Goal: Task Accomplishment & Management: Use online tool/utility

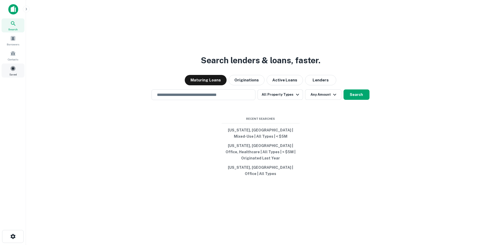
click at [12, 71] on span at bounding box center [13, 69] width 6 height 6
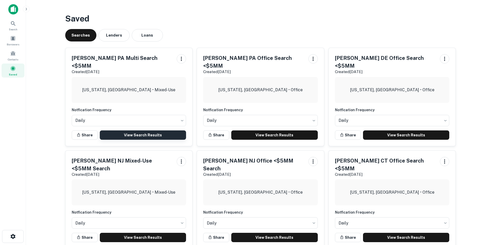
click at [139, 131] on link "View Search Results" at bounding box center [143, 135] width 86 height 9
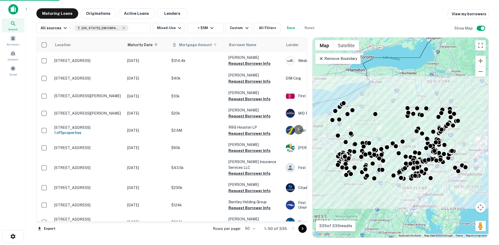
click at [188, 45] on span "Mortgage Amount" at bounding box center [198, 45] width 39 height 6
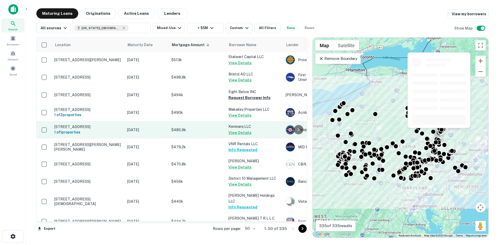
scroll to position [742, 0]
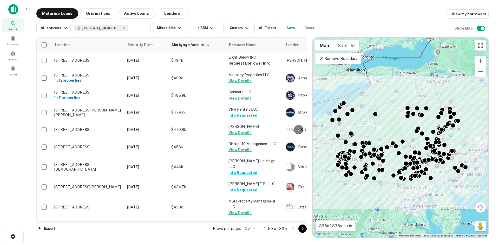
click at [302, 229] on icon "Go to next page" at bounding box center [302, 229] width 6 height 6
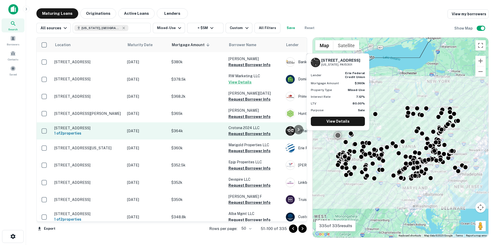
scroll to position [182, 0]
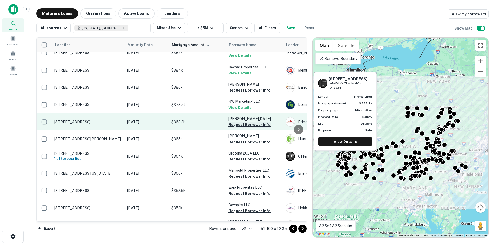
click at [243, 122] on button "Request Borrower Info" at bounding box center [249, 125] width 42 height 6
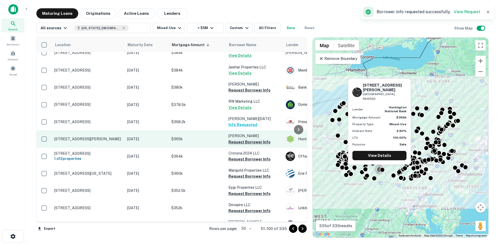
click at [243, 139] on button "Request Borrower Info" at bounding box center [249, 142] width 42 height 6
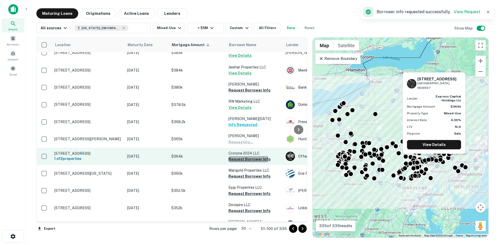
click at [242, 156] on button "Request Borrower Info" at bounding box center [249, 159] width 42 height 6
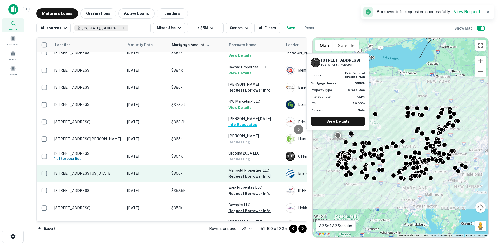
click at [242, 173] on button "Request Borrower Info" at bounding box center [249, 176] width 42 height 6
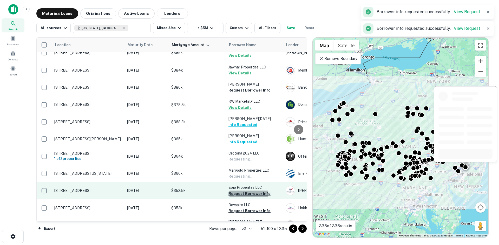
click at [240, 191] on button "Request Borrower Info" at bounding box center [249, 194] width 42 height 6
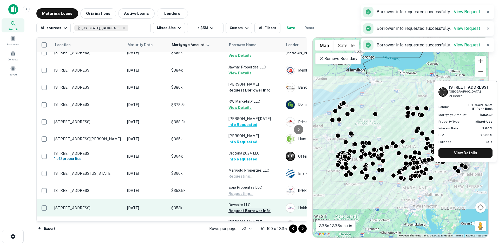
click at [240, 208] on button "Request Borrower Info" at bounding box center [249, 211] width 42 height 6
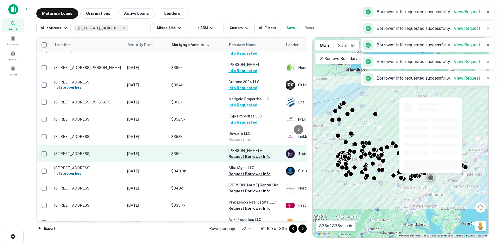
scroll to position [260, 0]
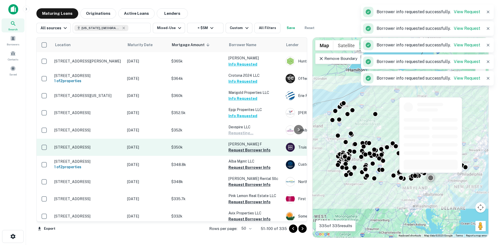
click at [240, 147] on button "Request Borrower Info" at bounding box center [249, 150] width 42 height 6
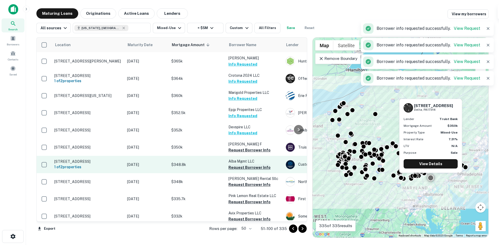
click at [241, 165] on button "Request Borrower Info" at bounding box center [249, 168] width 42 height 6
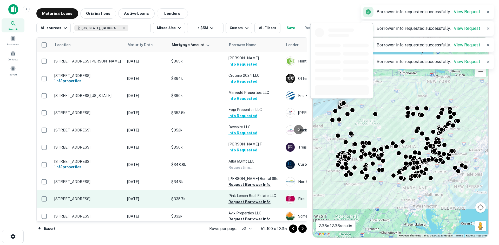
click at [240, 182] on button "Request Borrower Info" at bounding box center [249, 185] width 42 height 6
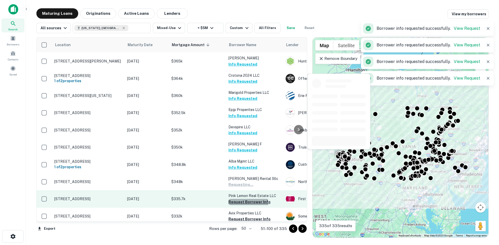
click at [239, 199] on button "Request Borrower Info" at bounding box center [249, 202] width 42 height 6
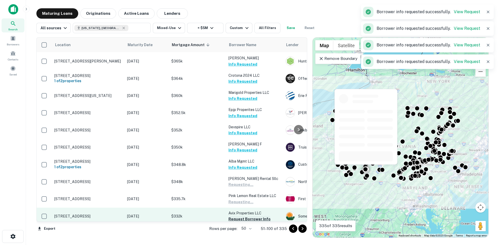
click at [239, 216] on button "Request Borrower Info" at bounding box center [249, 219] width 42 height 6
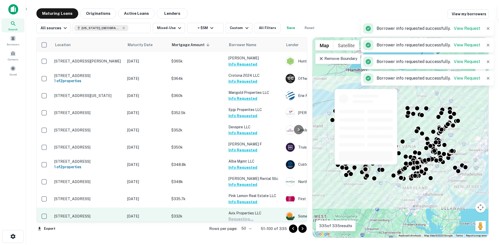
click at [237, 233] on button "Request Borrower Info" at bounding box center [249, 236] width 42 height 6
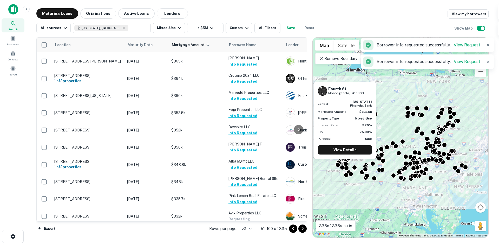
scroll to position [338, 0]
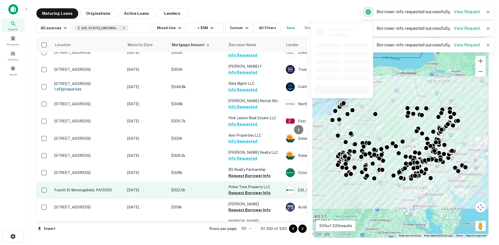
click at [238, 173] on button "Request Borrower Info" at bounding box center [249, 176] width 42 height 6
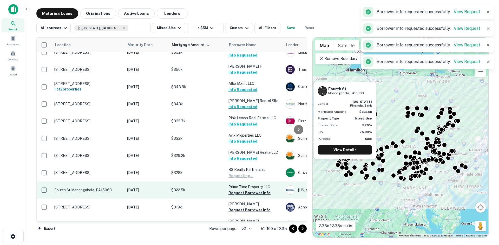
click at [238, 190] on button "Request Borrower Info" at bounding box center [249, 193] width 42 height 6
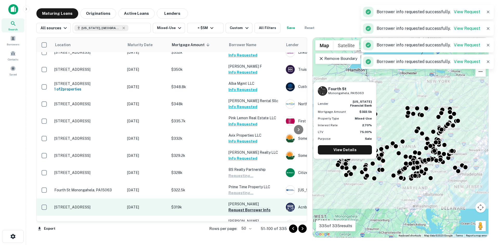
click at [240, 207] on button "Request Borrower Info" at bounding box center [249, 210] width 42 height 6
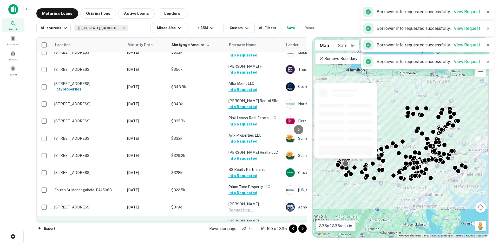
click at [240, 225] on button "Request Borrower Info" at bounding box center [249, 228] width 42 height 6
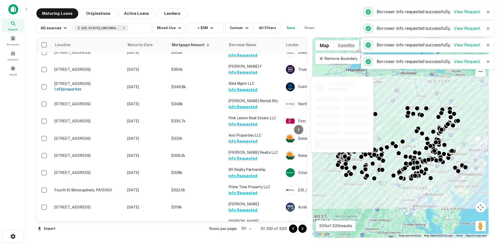
scroll to position [416, 0]
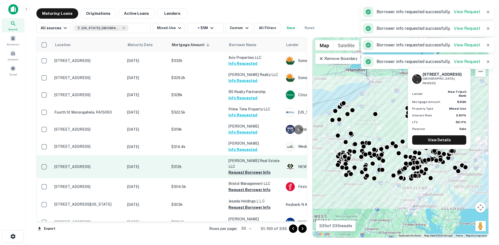
click at [241, 170] on button "Request Borrower Info" at bounding box center [249, 173] width 42 height 6
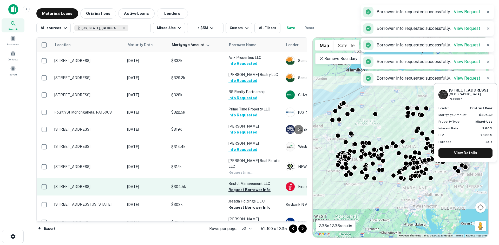
click at [243, 187] on button "Request Borrower Info" at bounding box center [249, 190] width 42 height 6
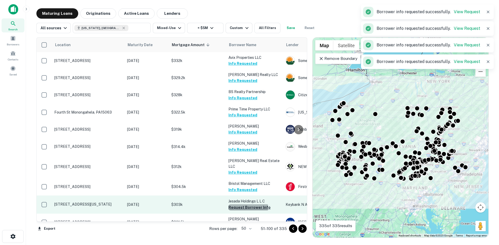
click at [239, 205] on button "Request Borrower Info" at bounding box center [249, 208] width 42 height 6
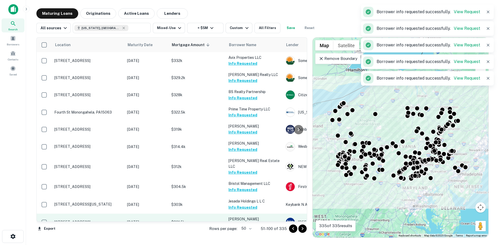
click at [239, 222] on button "Request Borrower Info" at bounding box center [249, 225] width 42 height 6
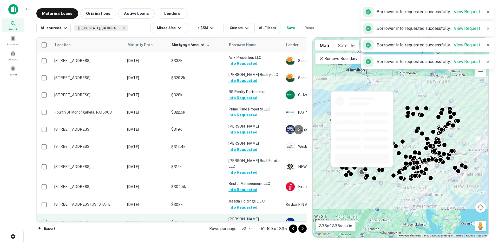
click at [243, 239] on button "Request Borrower Info" at bounding box center [249, 242] width 42 height 6
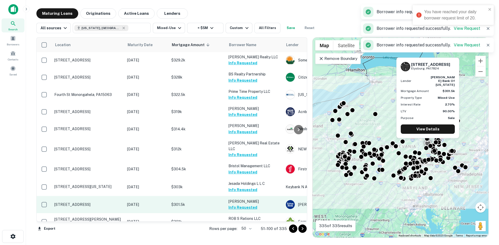
scroll to position [442, 0]
